Goal: Check status

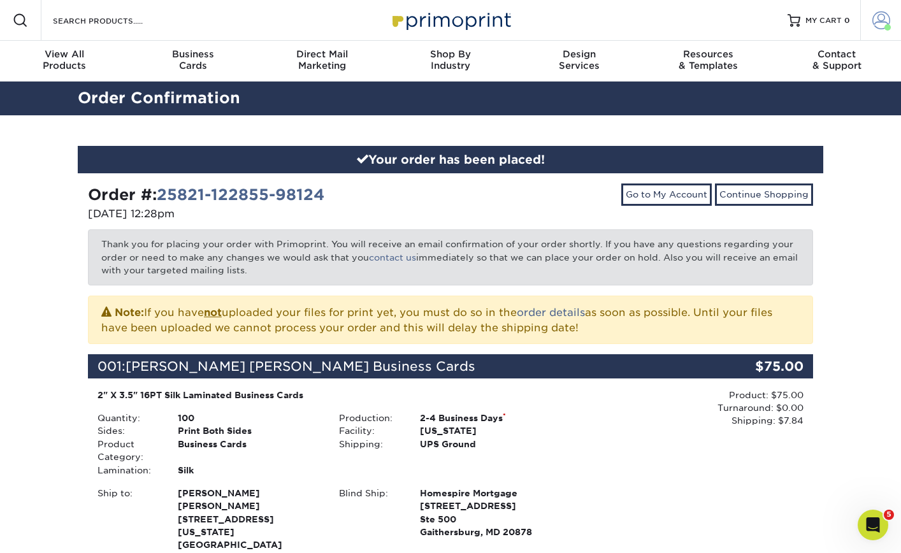
click at [887, 23] on span at bounding box center [881, 20] width 18 height 18
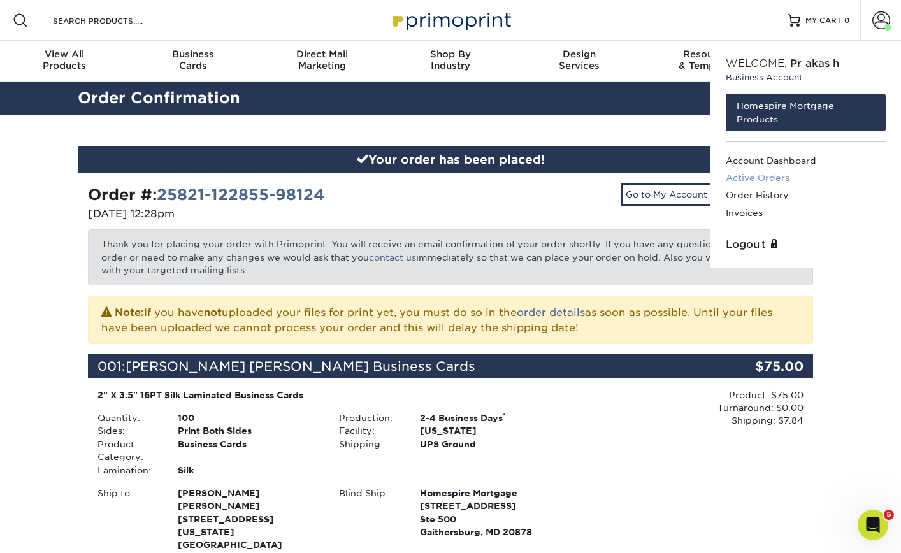
click at [762, 180] on link "Active Orders" at bounding box center [805, 177] width 160 height 17
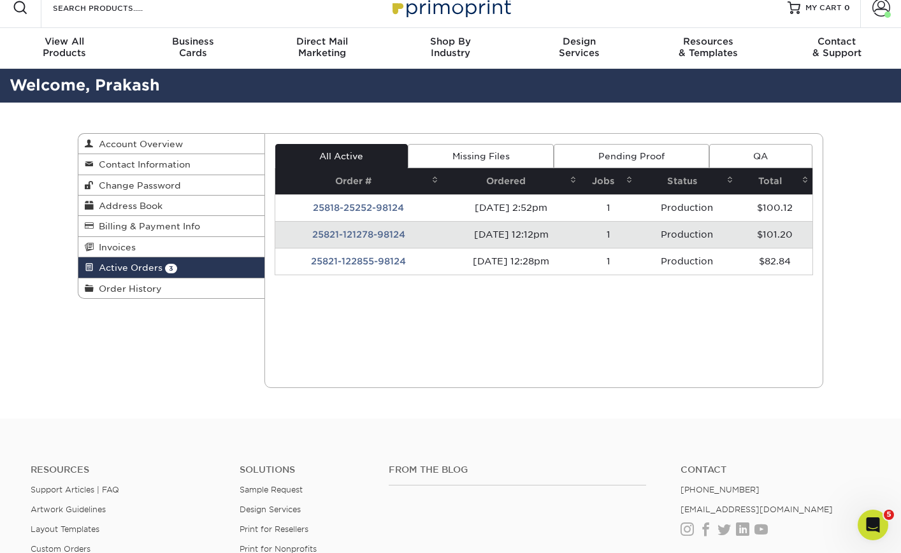
click at [383, 234] on td "25821-121278-98124" at bounding box center [358, 234] width 167 height 27
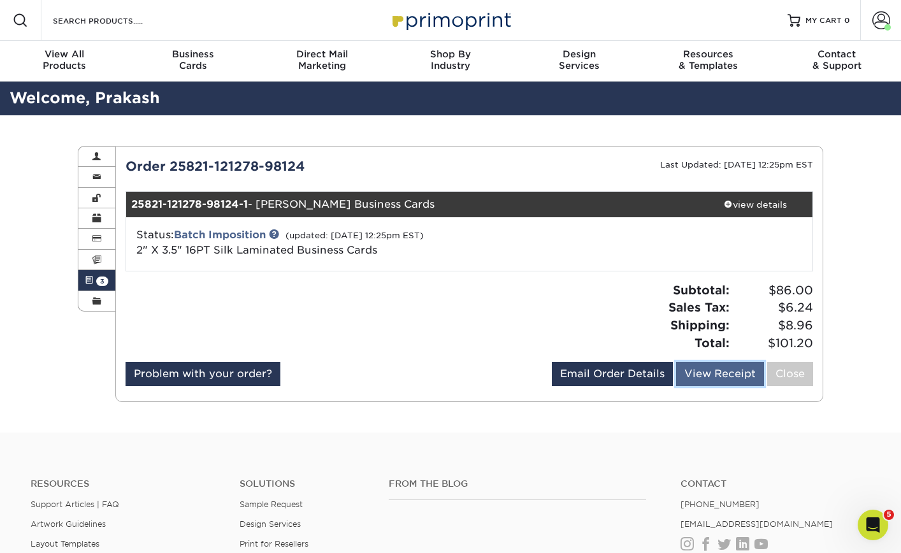
click at [714, 369] on link "View Receipt" at bounding box center [720, 374] width 88 height 24
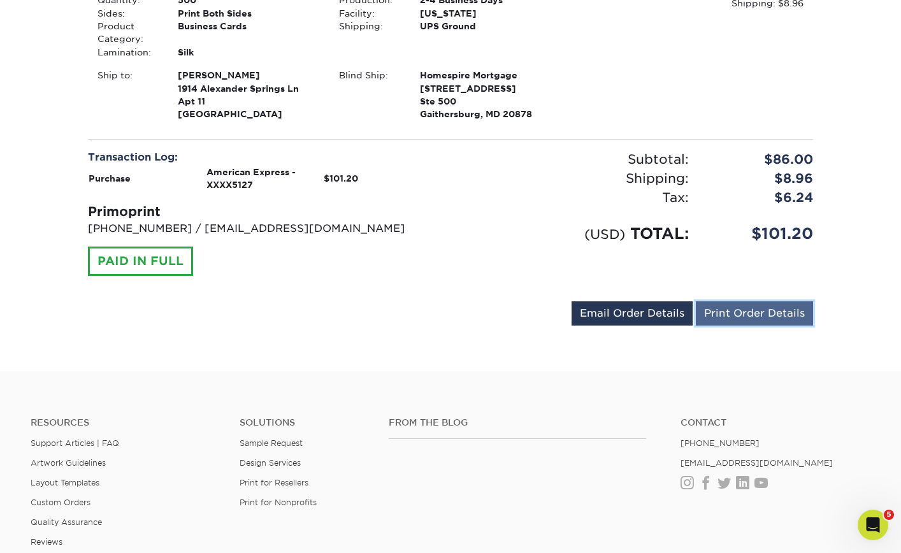
click at [787, 313] on link "Print Order Details" at bounding box center [754, 313] width 117 height 24
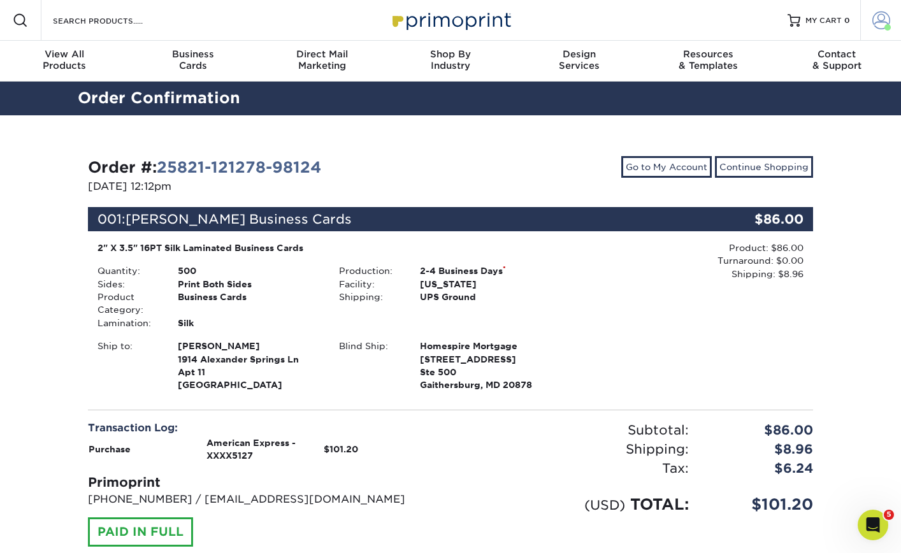
click at [889, 21] on span at bounding box center [881, 20] width 18 height 18
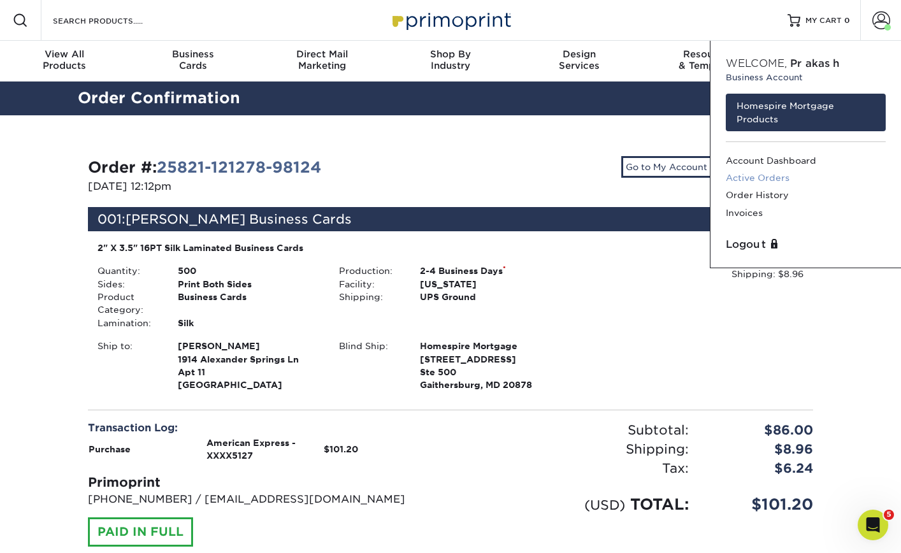
click at [782, 173] on link "Active Orders" at bounding box center [805, 177] width 160 height 17
click at [757, 174] on link "Active Orders" at bounding box center [805, 177] width 160 height 17
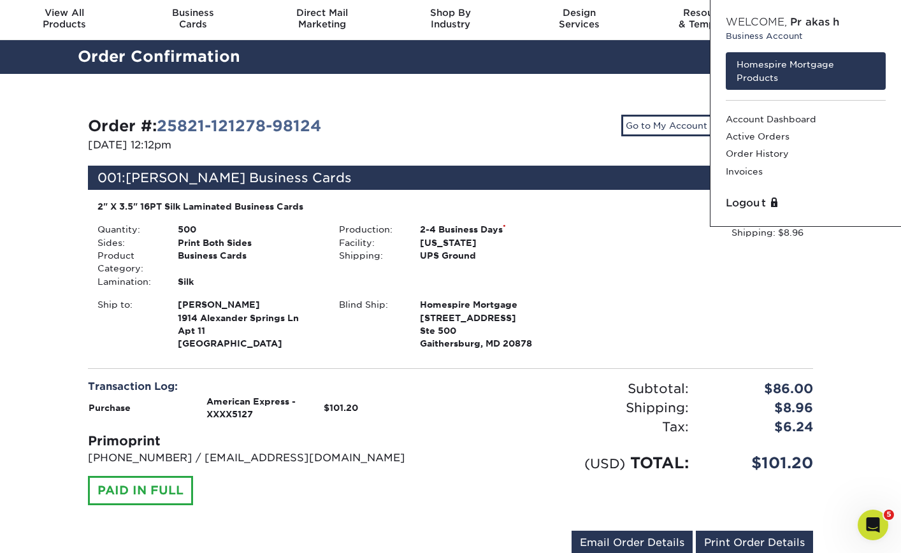
scroll to position [45, 0]
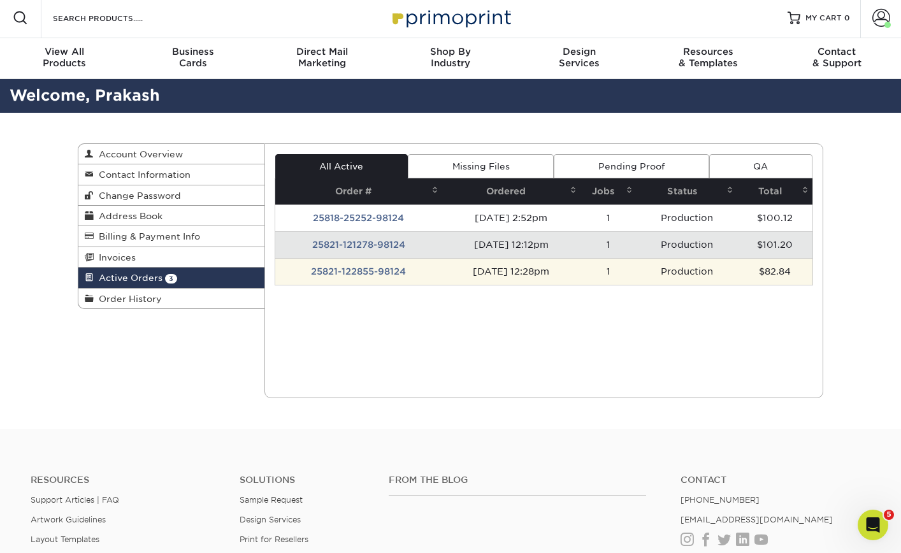
click at [374, 267] on td "25821-122855-98124" at bounding box center [358, 271] width 167 height 27
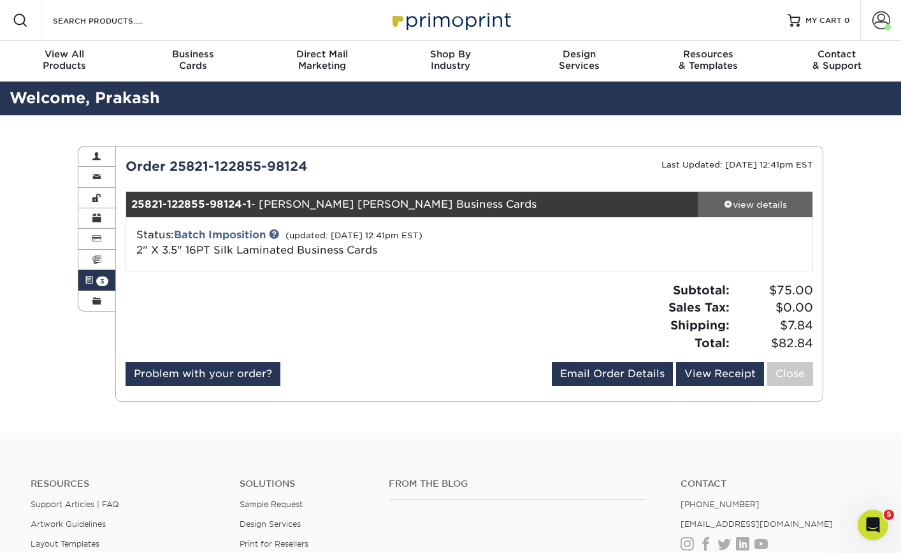
click at [734, 201] on div "view details" at bounding box center [754, 204] width 115 height 13
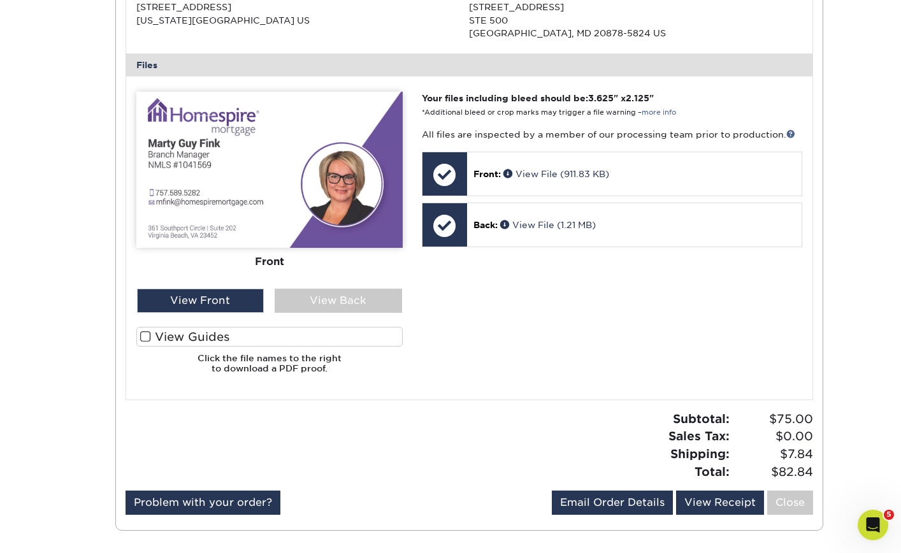
scroll to position [535, 0]
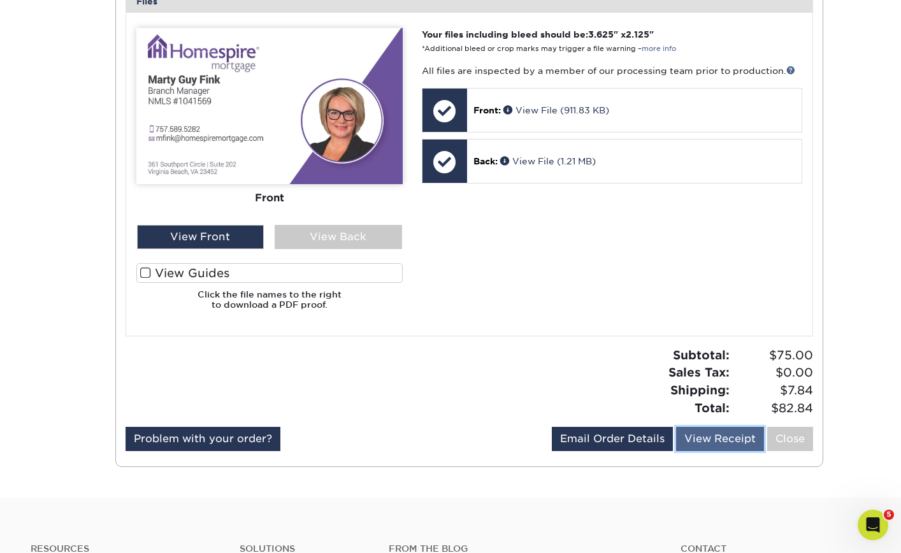
click at [730, 435] on link "View Receipt" at bounding box center [720, 439] width 88 height 24
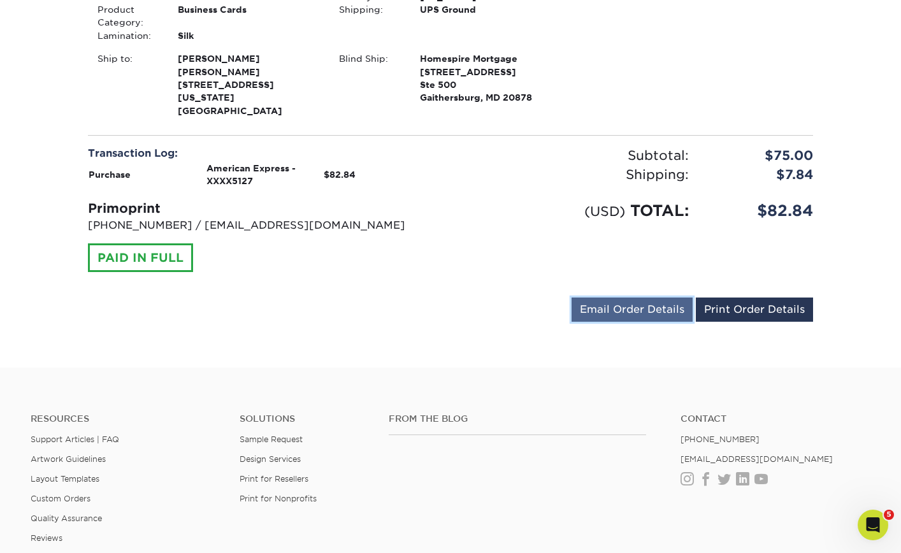
click at [663, 303] on link "Email Order Details" at bounding box center [631, 309] width 121 height 24
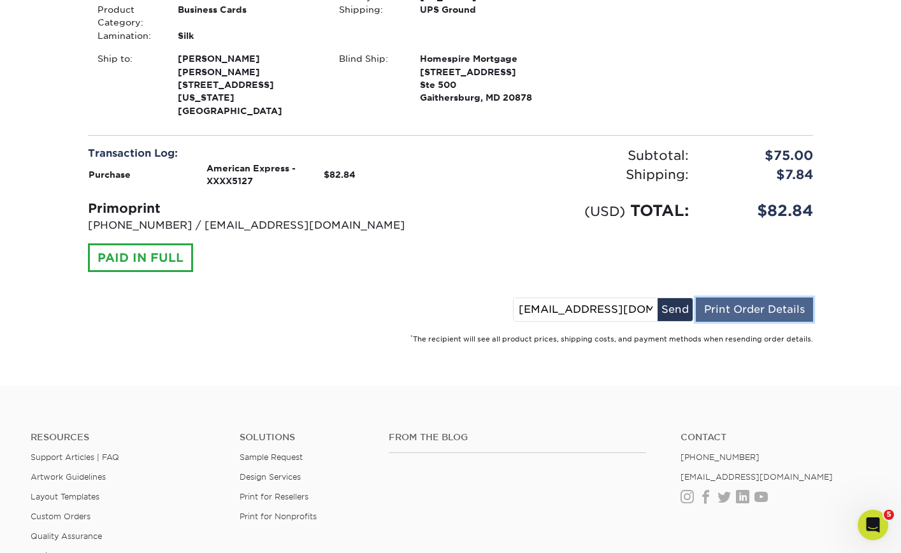
click at [713, 297] on link "Print Order Details" at bounding box center [754, 309] width 117 height 24
